Goal: Information Seeking & Learning: Learn about a topic

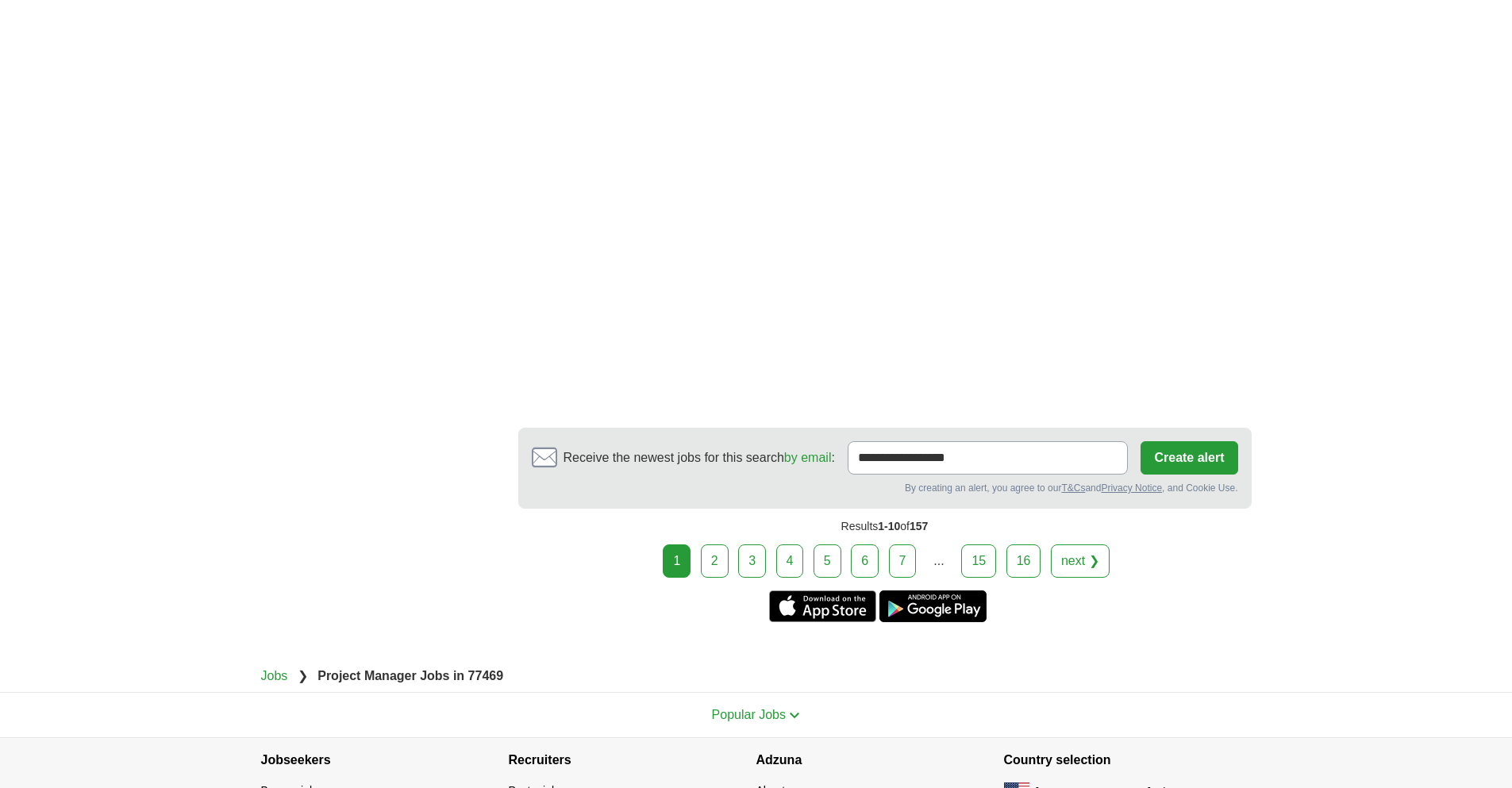
scroll to position [2778, 0]
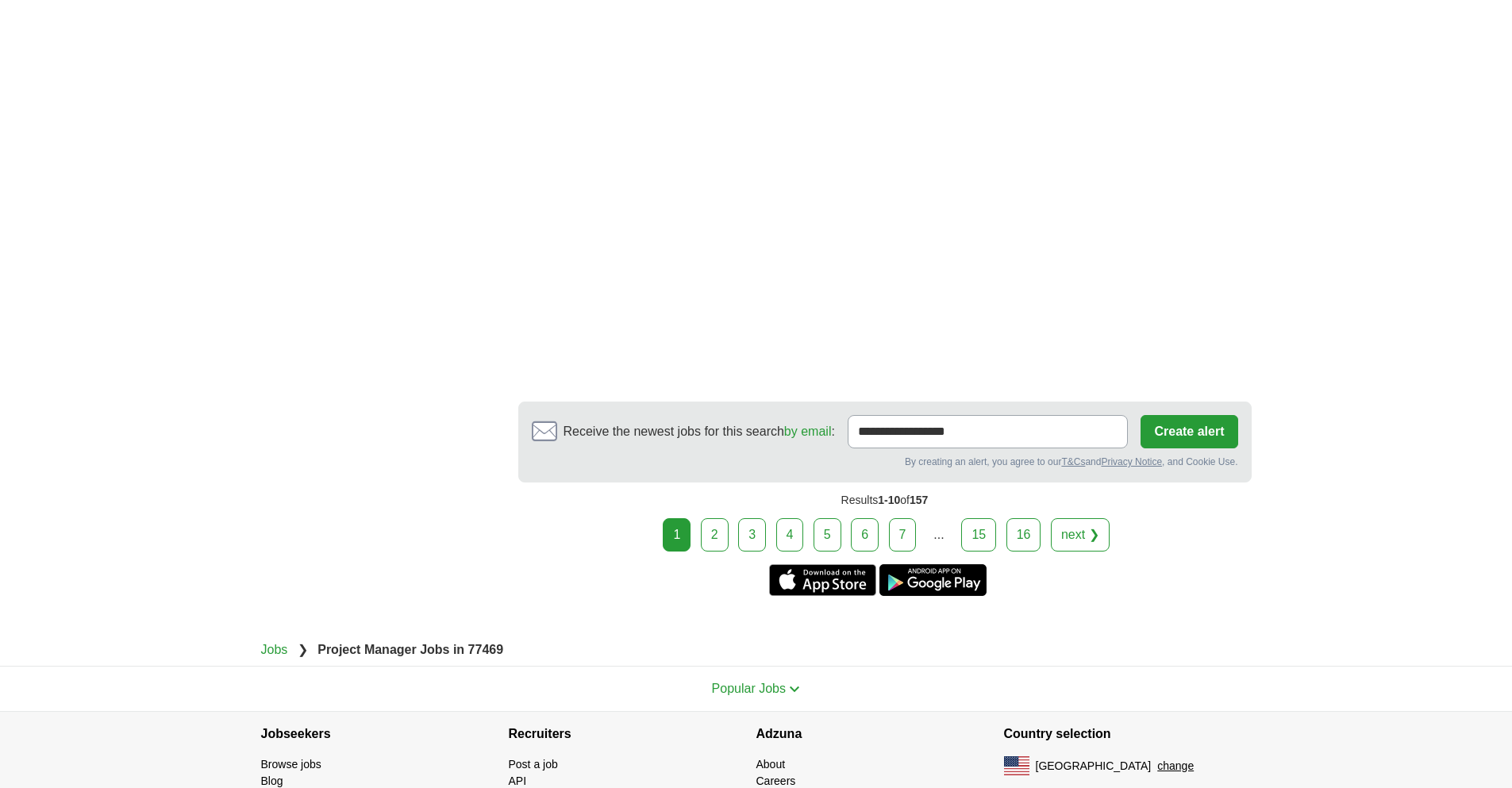
click at [716, 519] on link "2" at bounding box center [714, 535] width 28 height 34
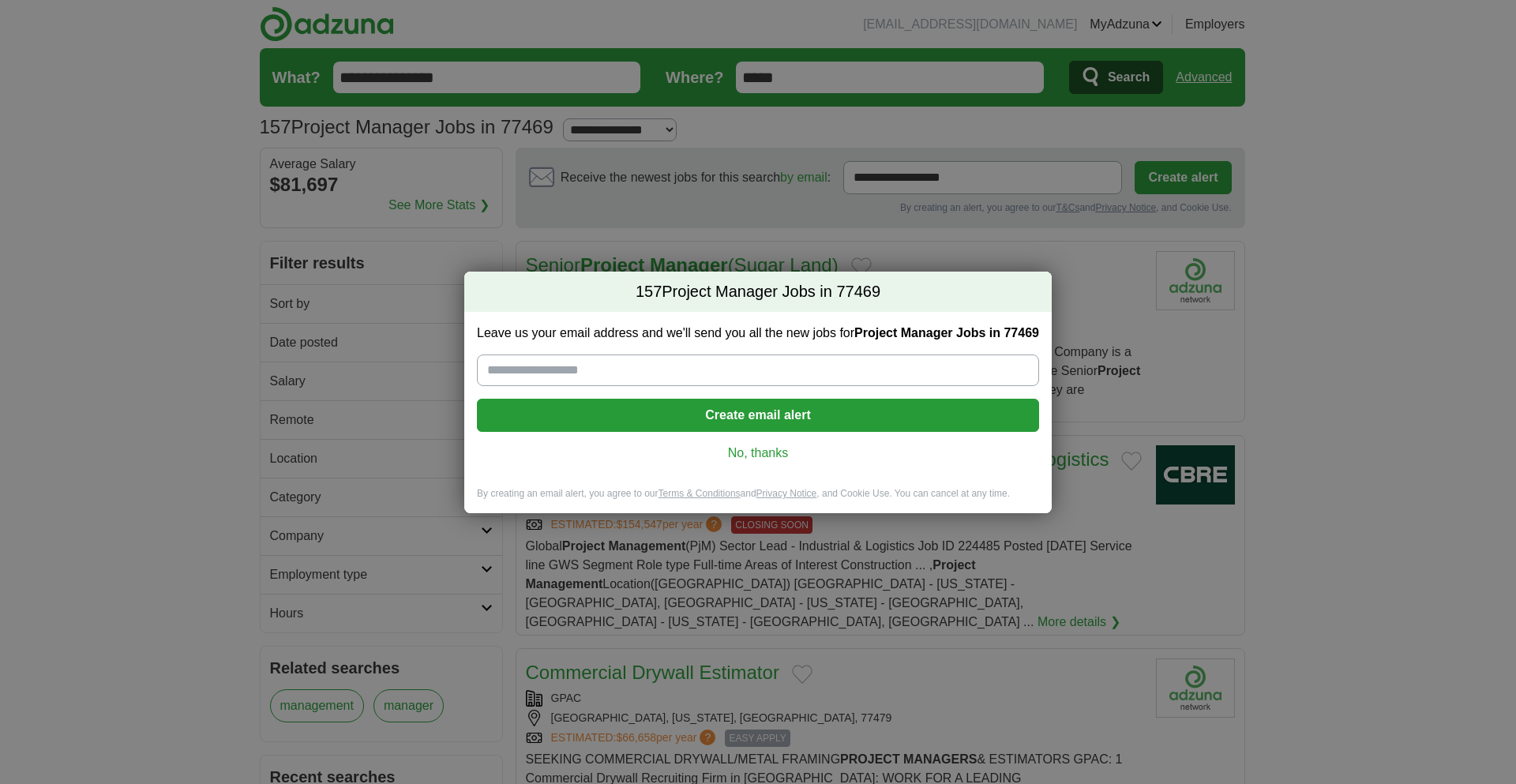
click at [786, 373] on input "Leave us your email address and we'll send you all the new jobs for Project Man…" at bounding box center [758, 370] width 562 height 32
click at [766, 450] on link "No, thanks" at bounding box center [758, 452] width 537 height 17
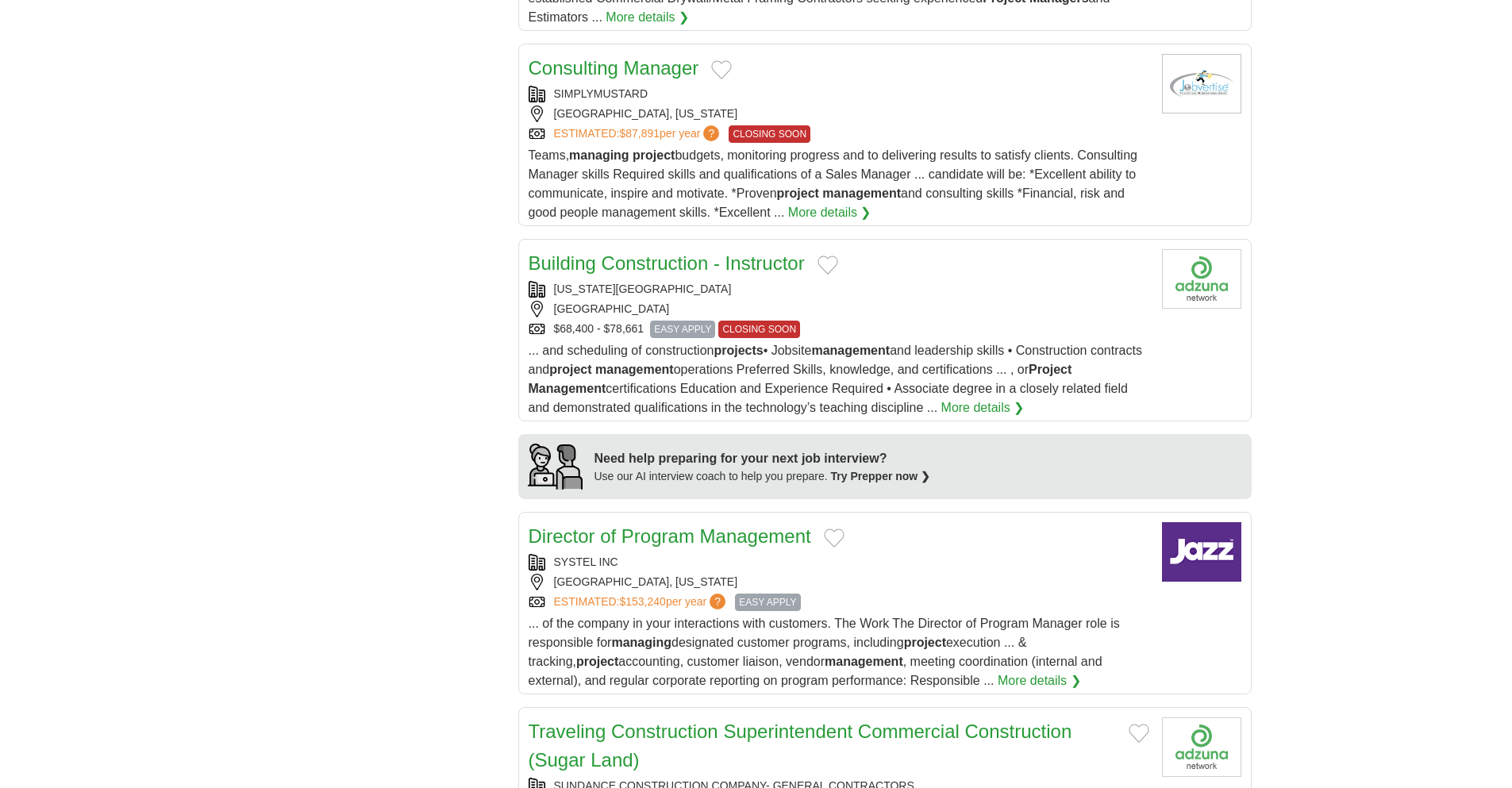
scroll to position [1111, 0]
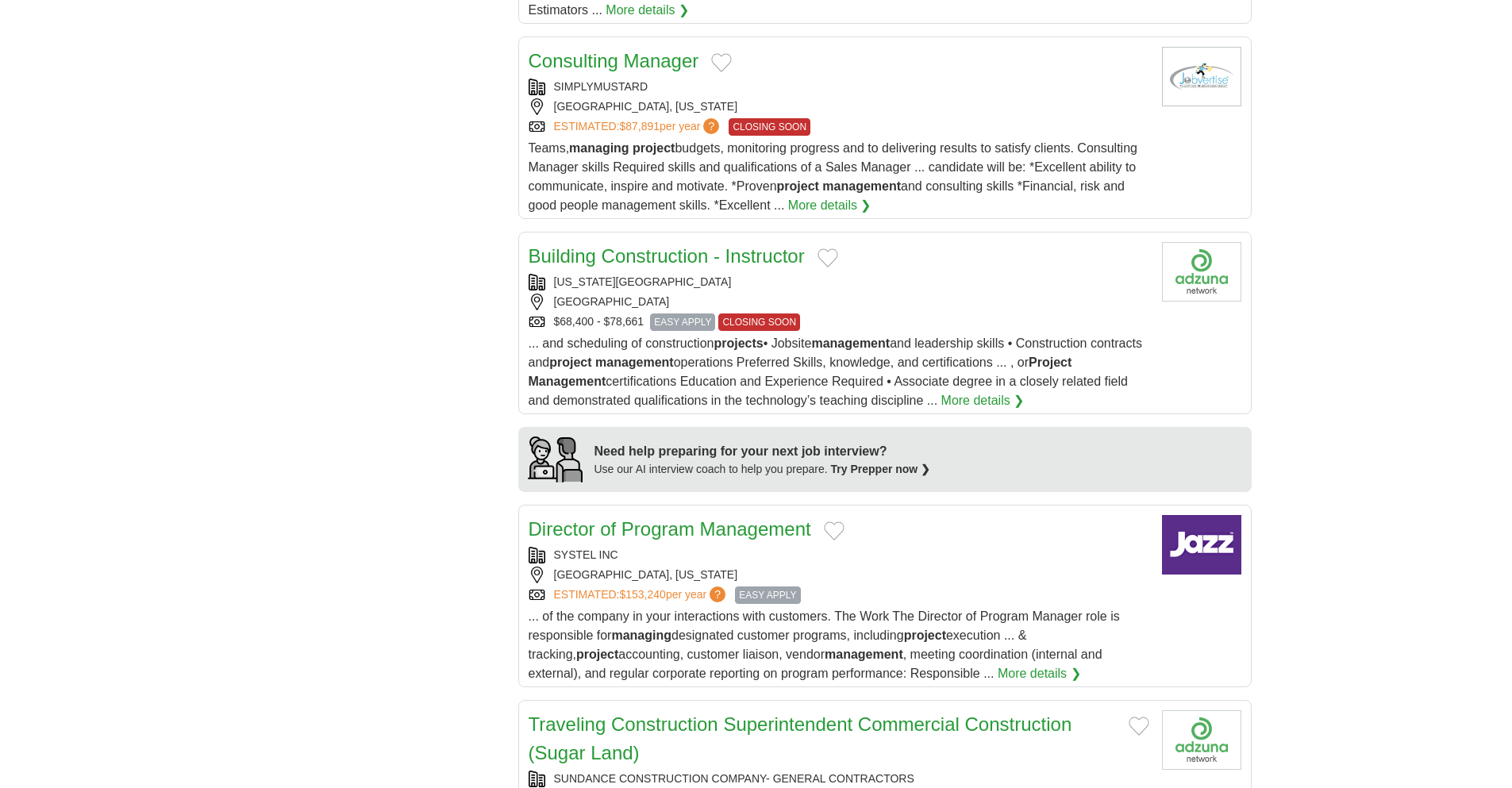
click at [651, 519] on link "Director of Program Management" at bounding box center [669, 529] width 283 height 21
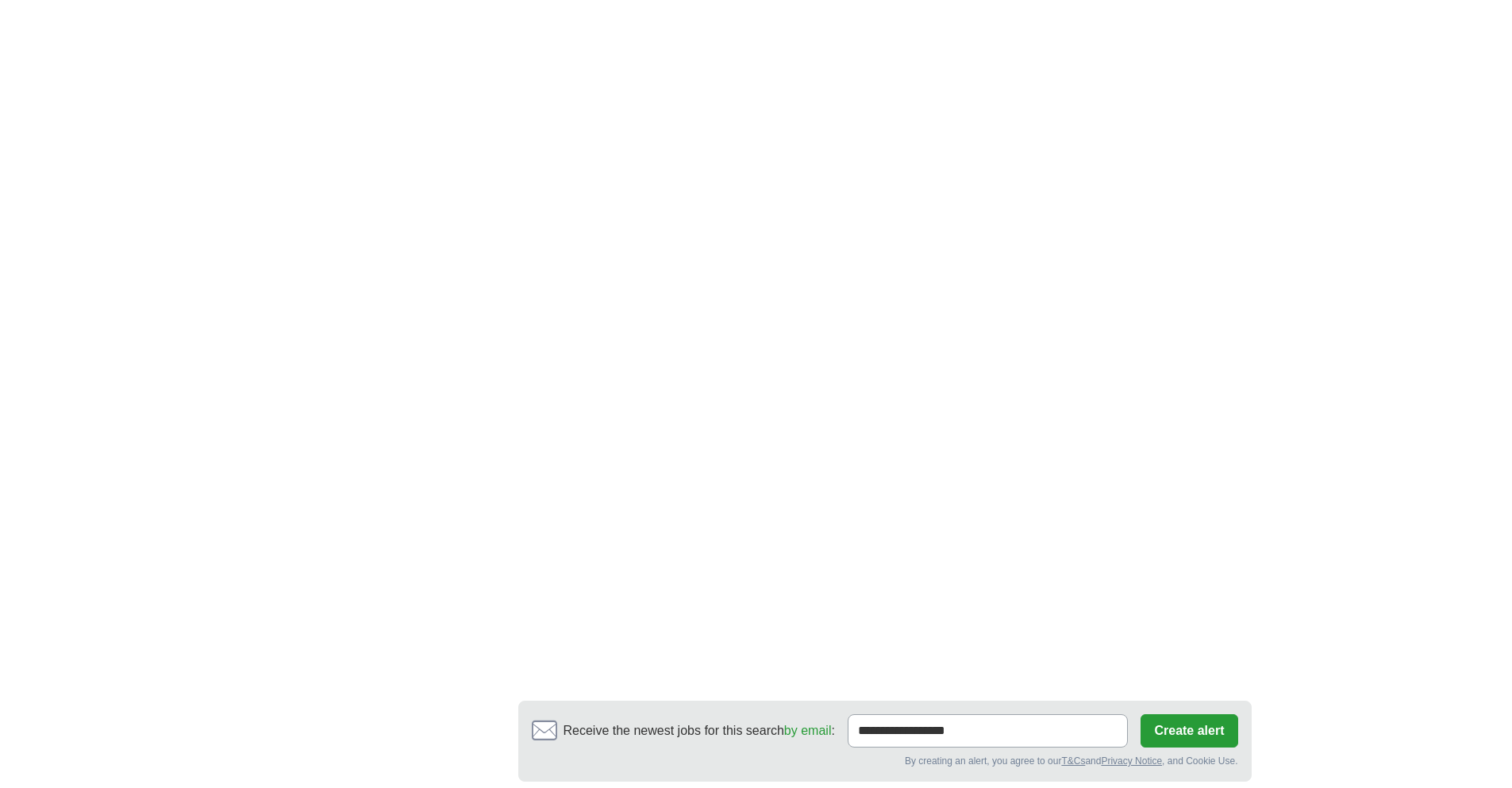
scroll to position [2778, 0]
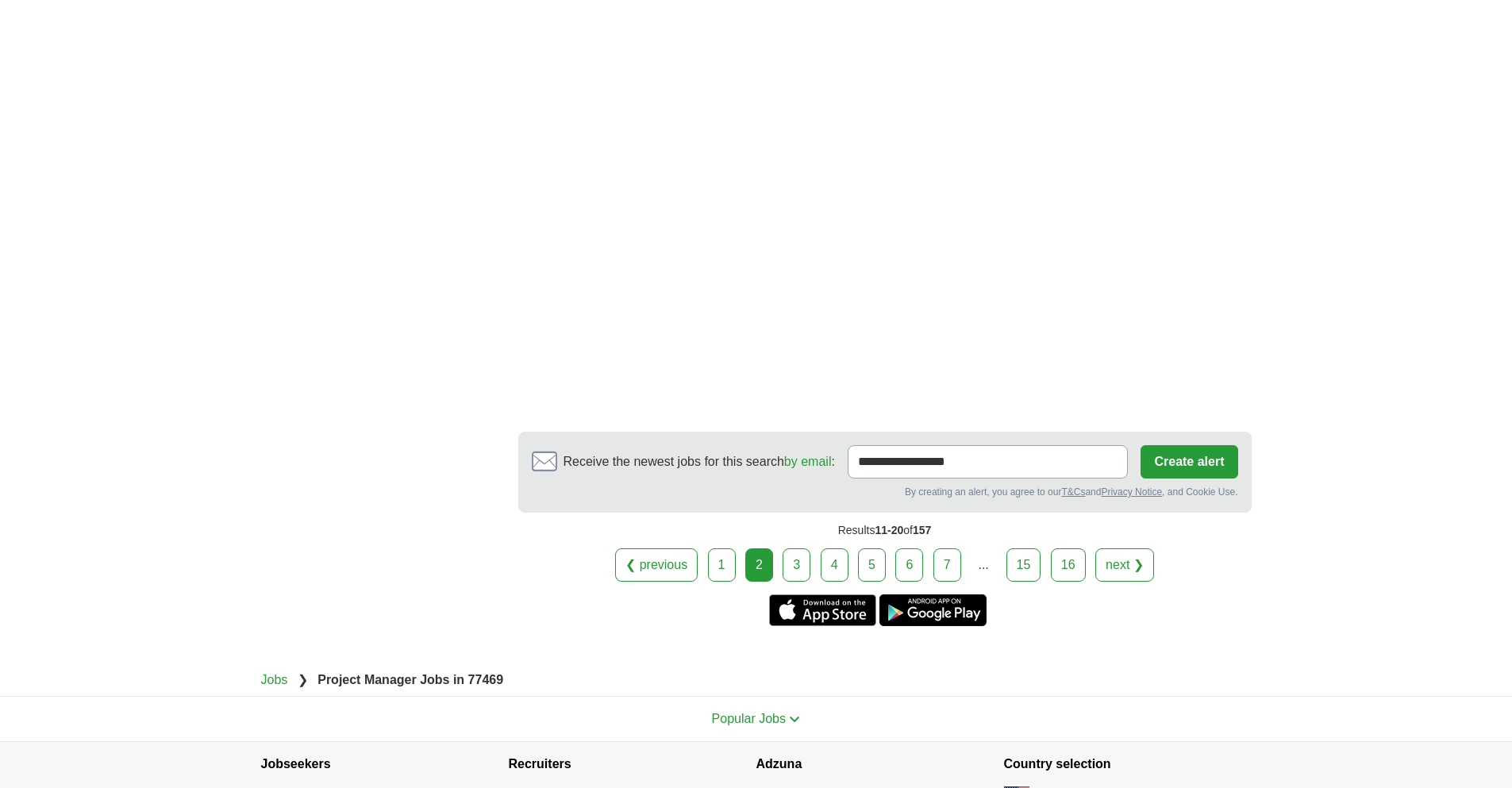
click at [801, 548] on link "3" at bounding box center [796, 564] width 28 height 34
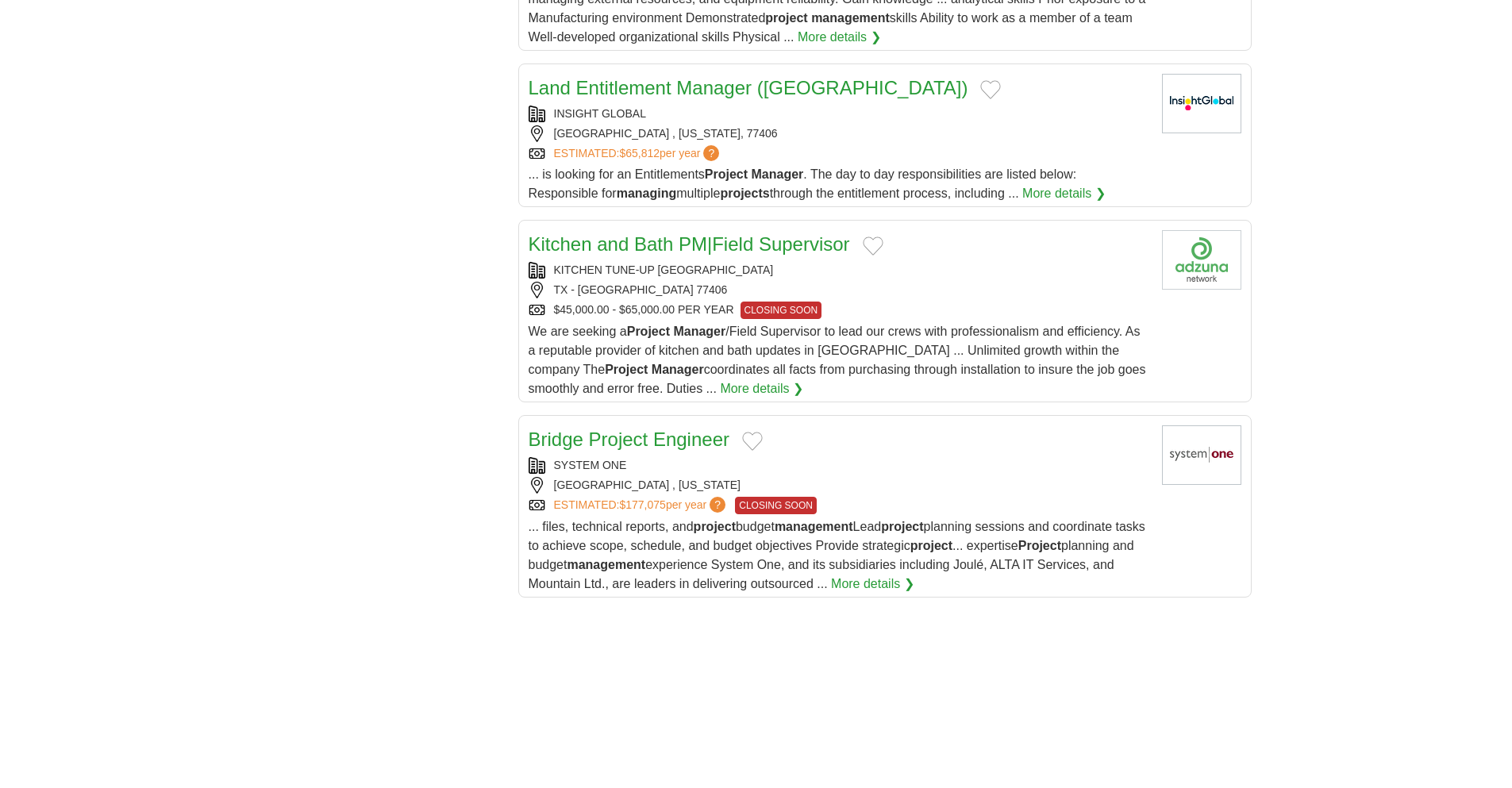
scroll to position [1508, 0]
